Goal: Task Accomplishment & Management: Use online tool/utility

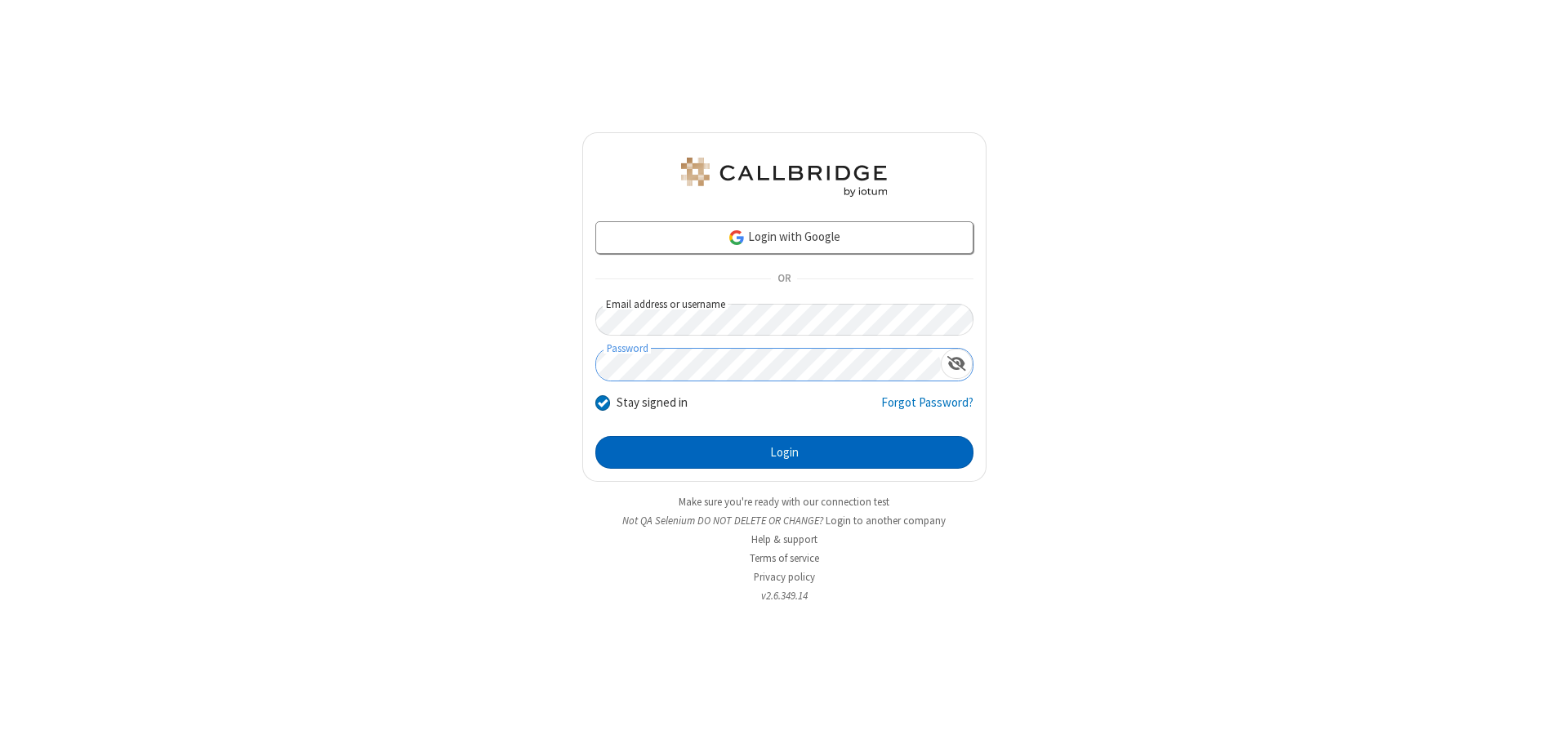
click at [784, 453] on button "Login" at bounding box center [784, 453] width 378 height 33
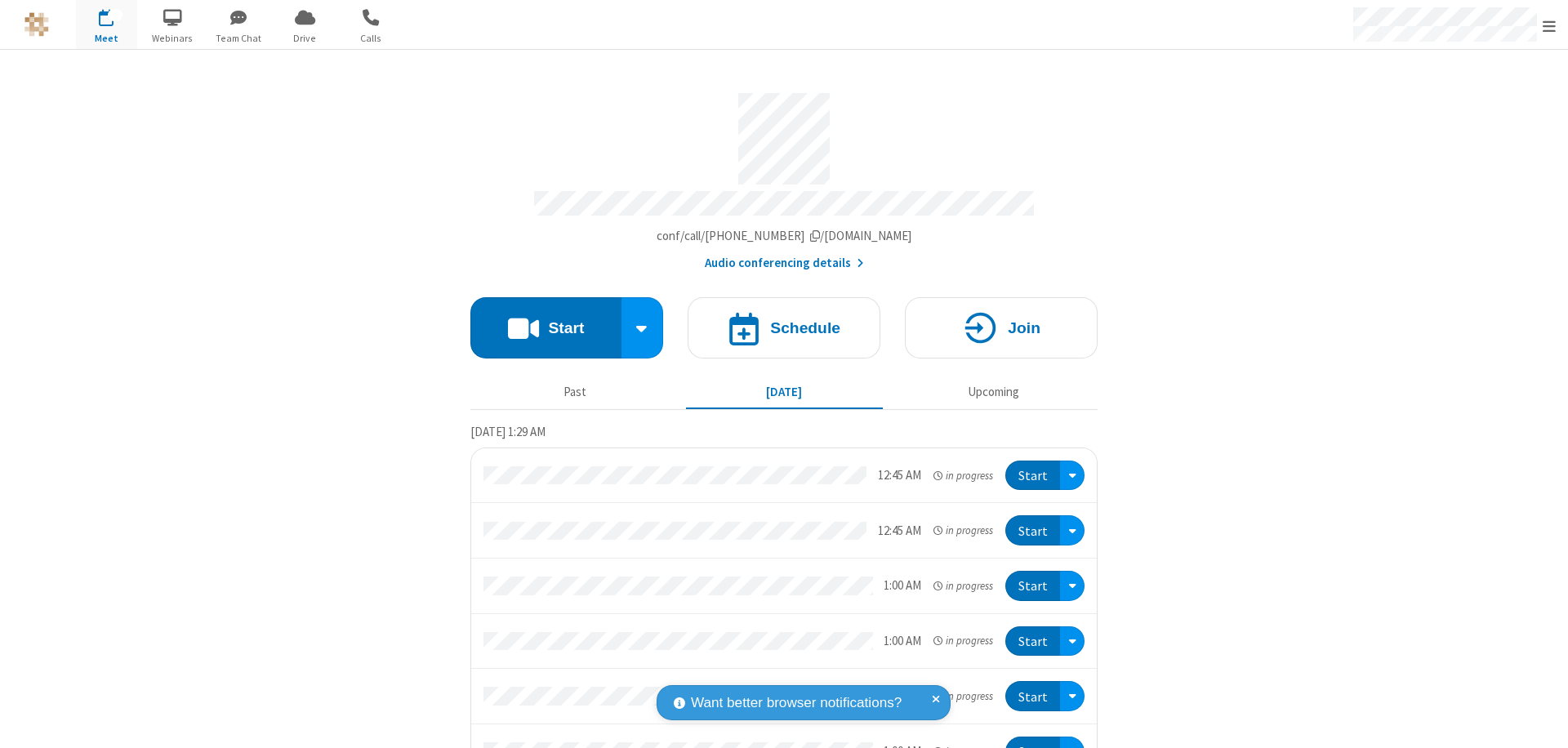
click at [539, 320] on button "Start" at bounding box center [546, 327] width 151 height 62
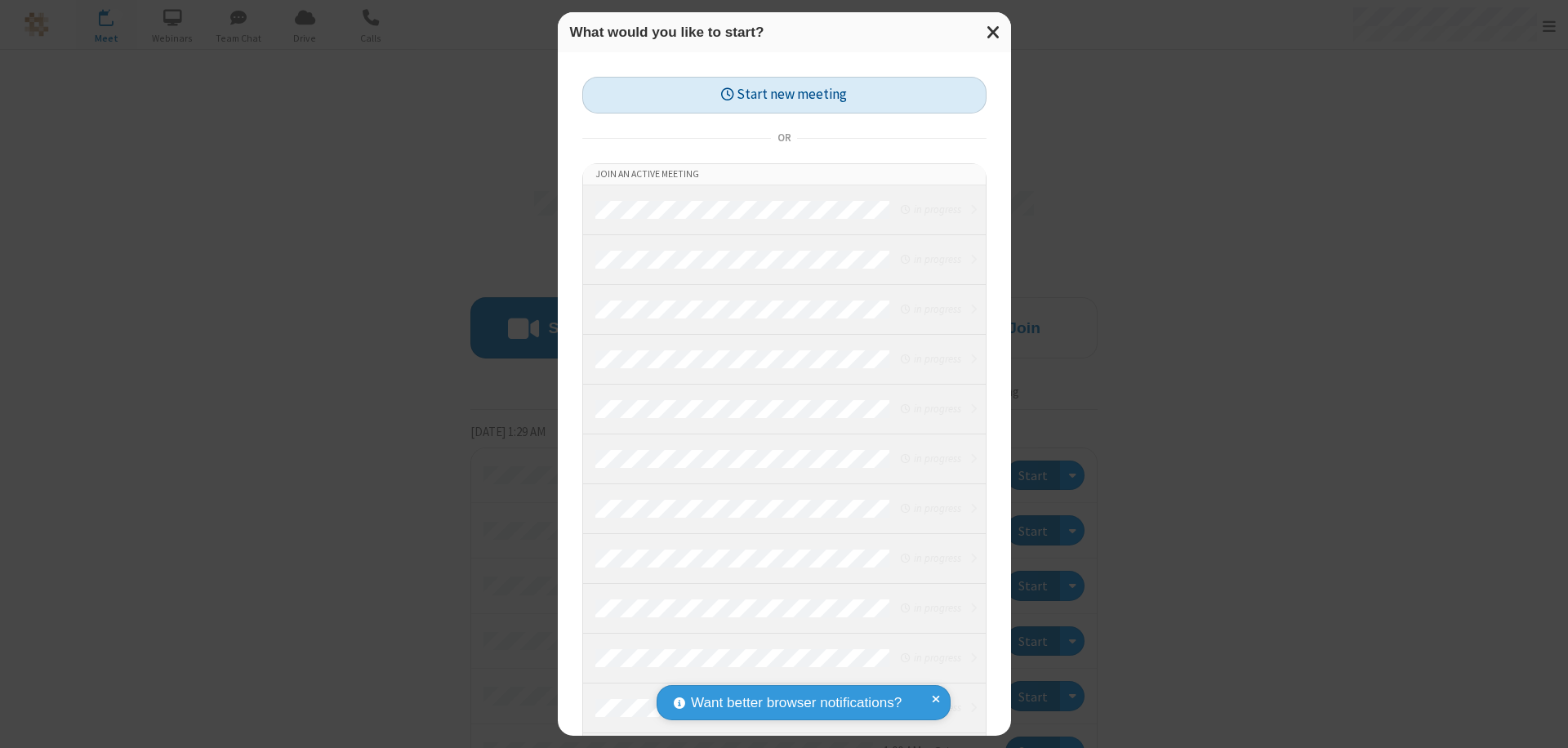
click at [784, 95] on button "Start new meeting" at bounding box center [784, 95] width 404 height 37
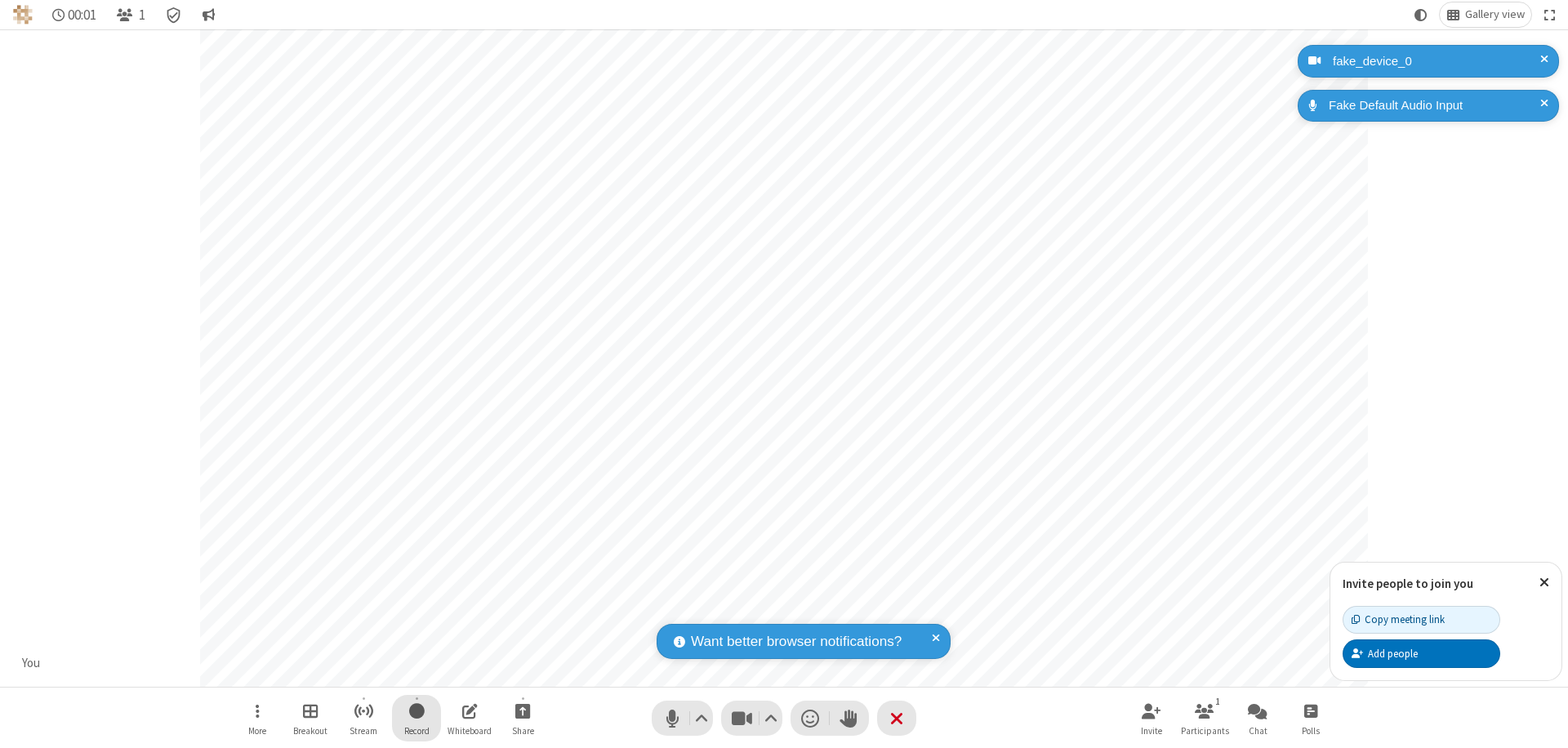
click at [417, 718] on span "Start recording" at bounding box center [417, 710] width 16 height 21
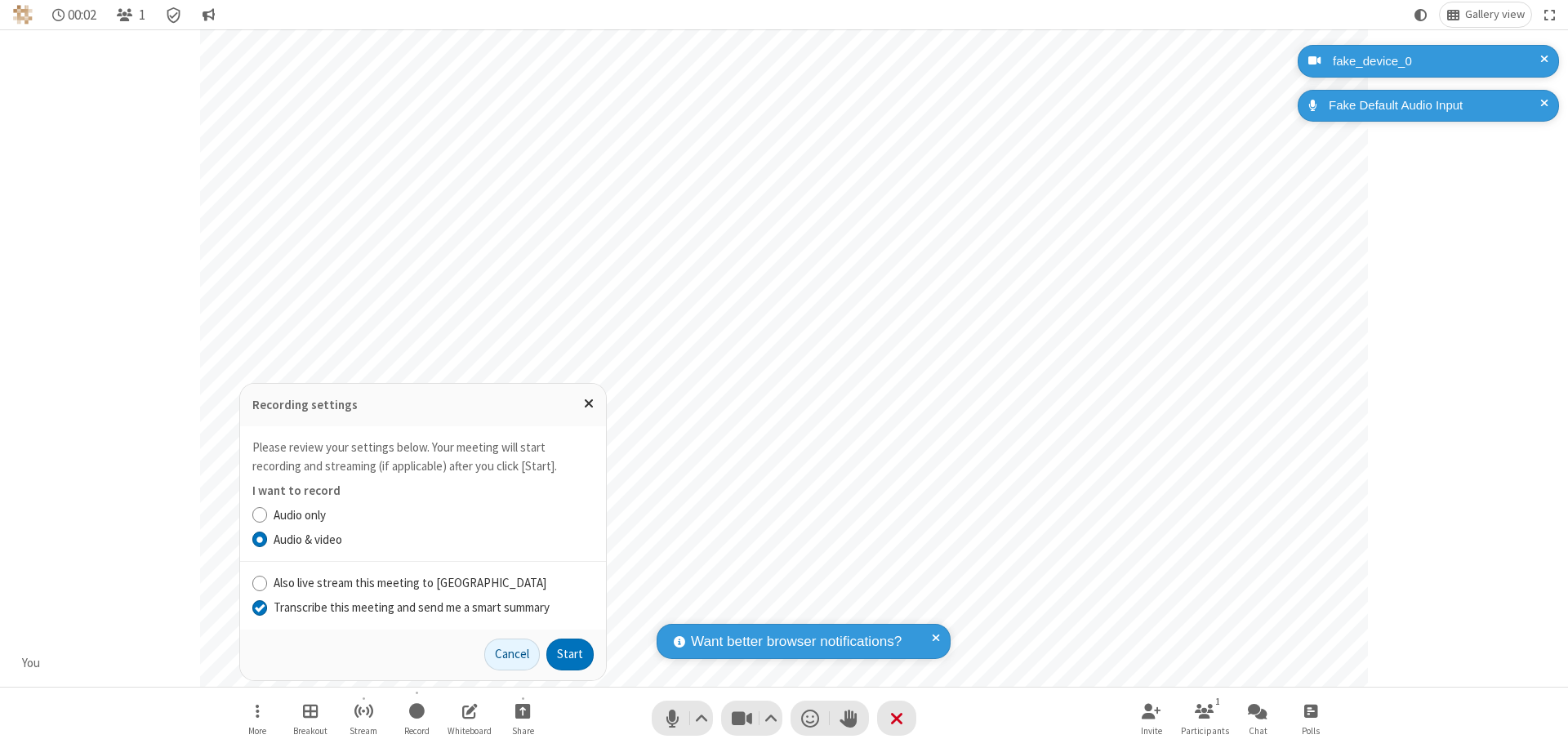
click at [259, 607] on input "Transcribe this meeting and send me a smart summary" at bounding box center [260, 607] width 16 height 17
click at [570, 654] on button "Start" at bounding box center [570, 655] width 48 height 33
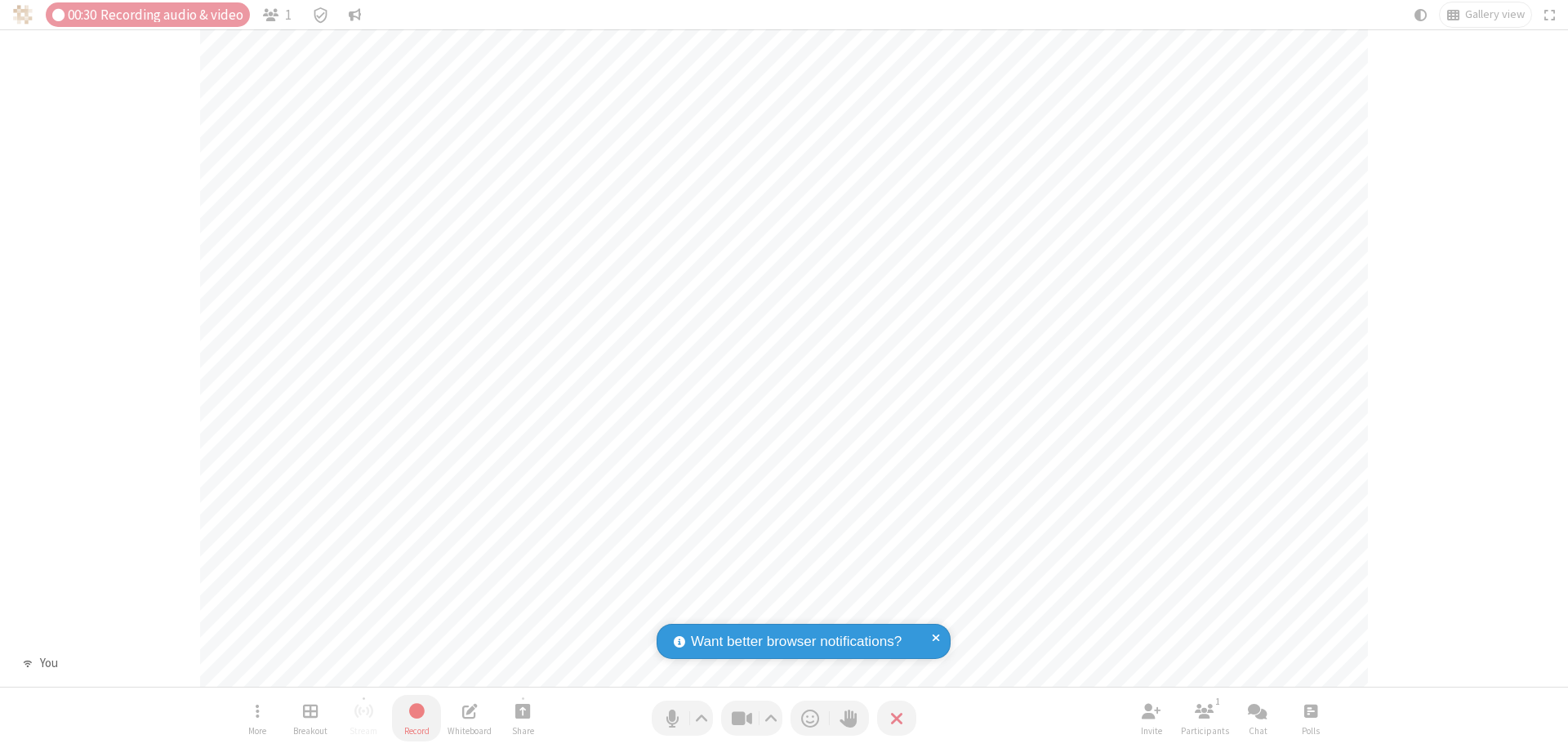
click at [417, 718] on span "Stop recording" at bounding box center [416, 710] width 19 height 21
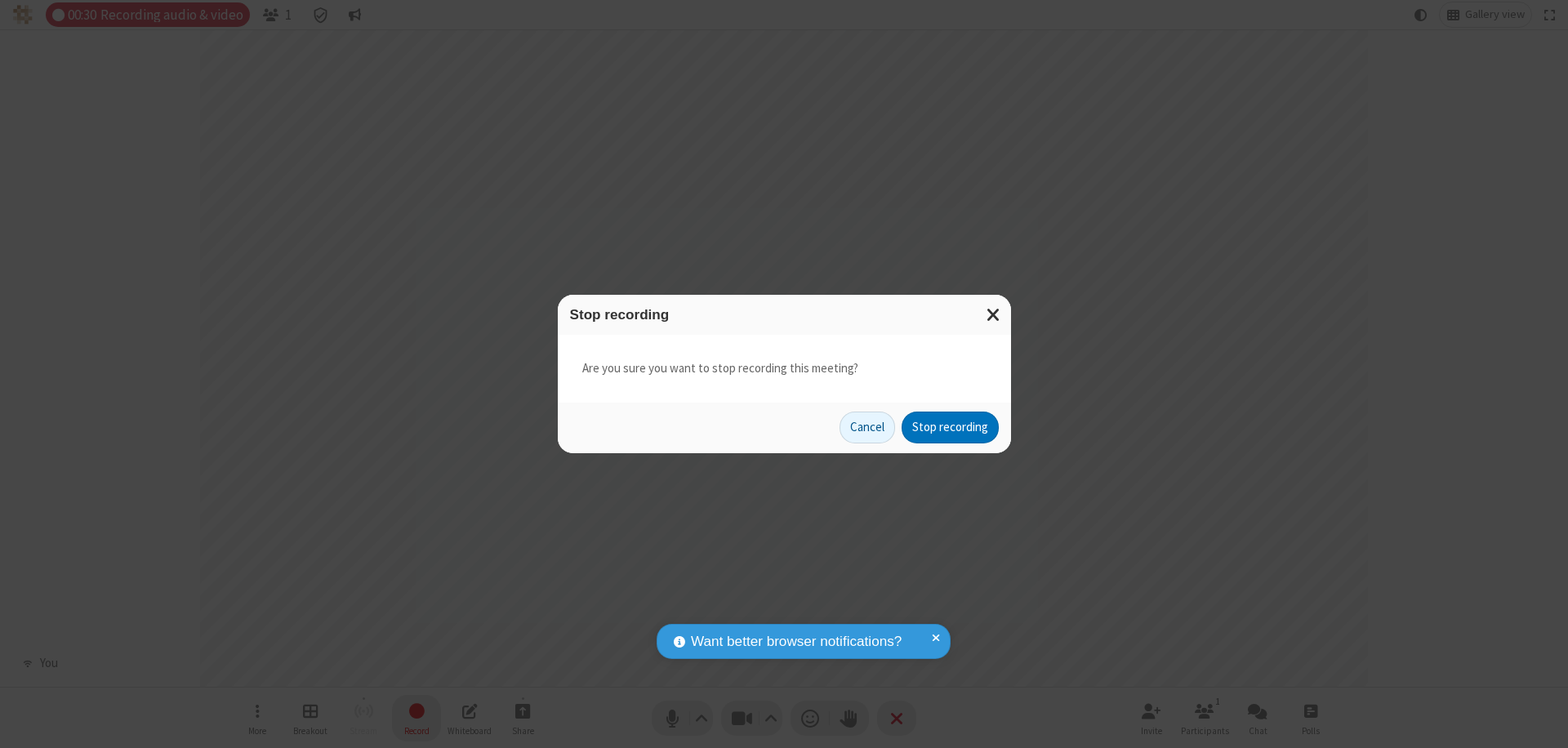
click at [950, 427] on button "Stop recording" at bounding box center [950, 428] width 97 height 33
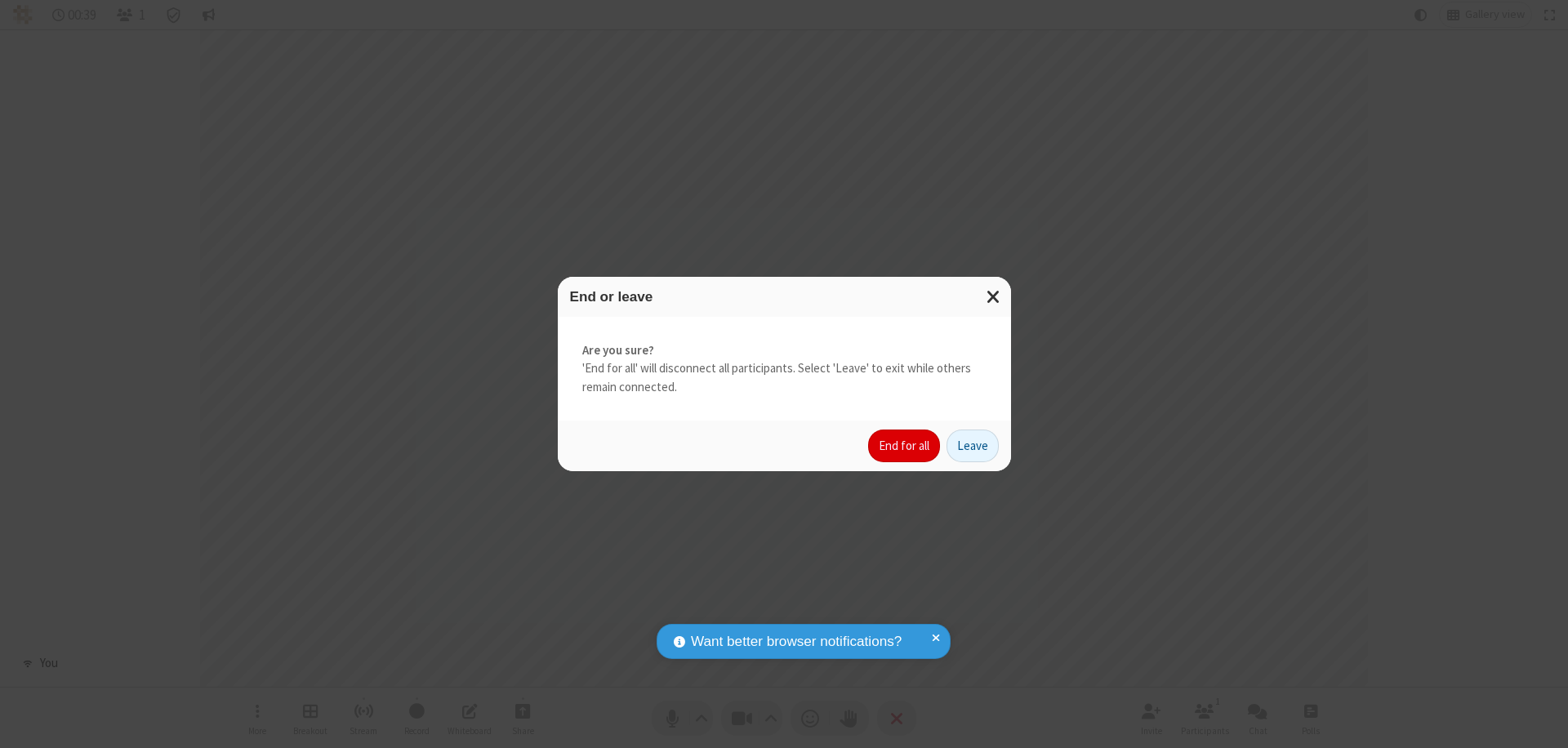
click at [905, 446] on button "End for all" at bounding box center [904, 446] width 72 height 33
